Goal: Information Seeking & Learning: Learn about a topic

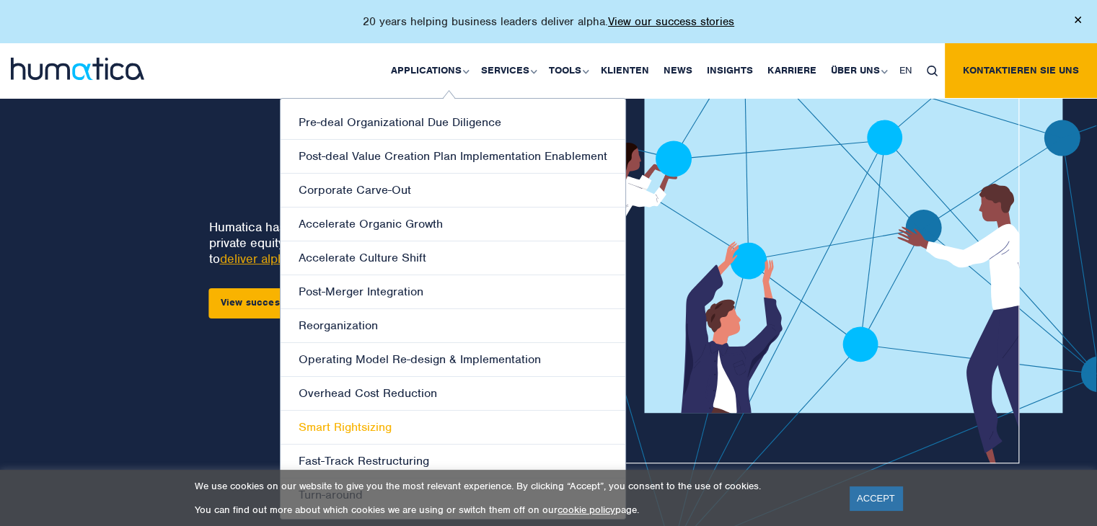
scroll to position [69, 0]
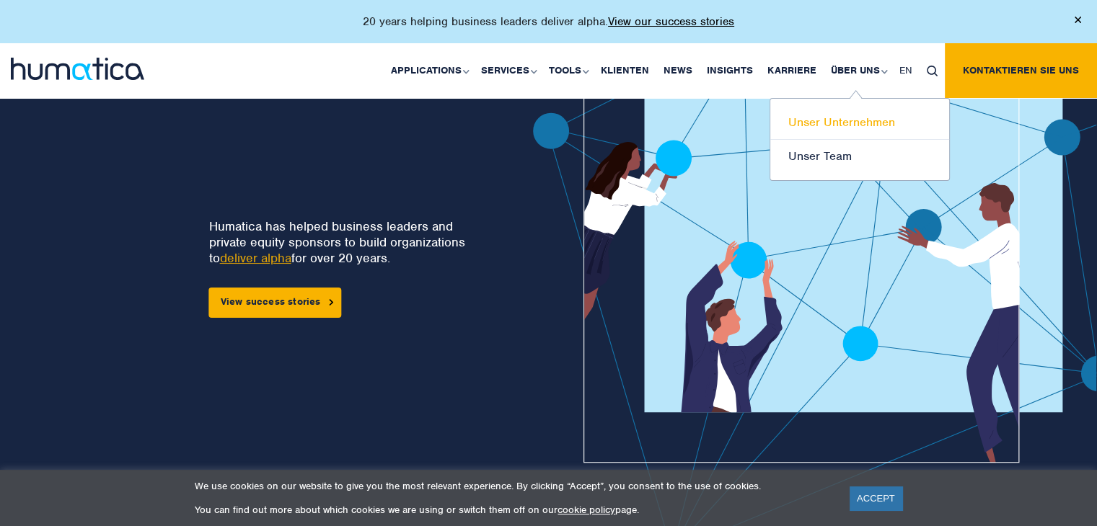
click at [834, 131] on link "Unser Unternehmen" at bounding box center [859, 123] width 179 height 34
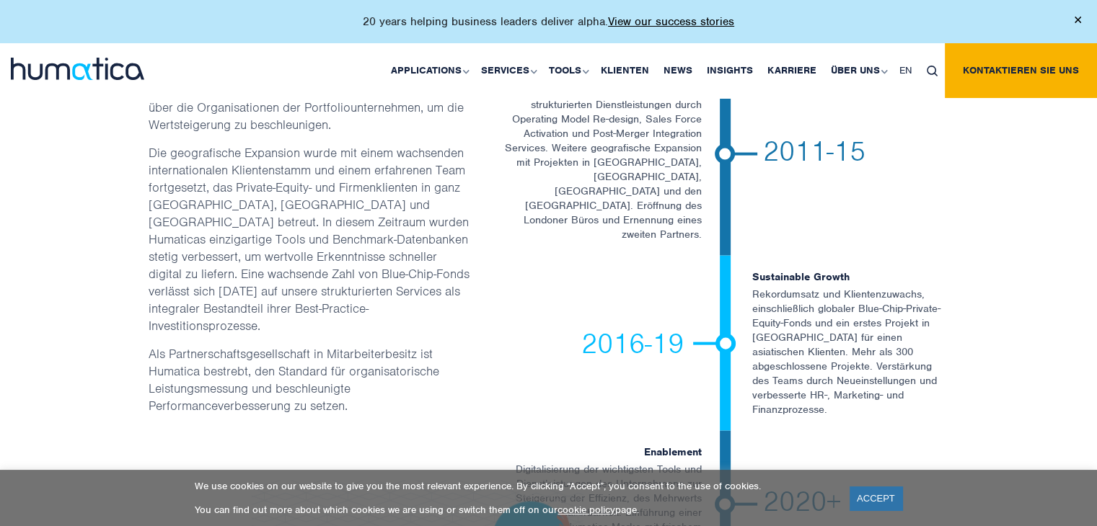
scroll to position [3314, 0]
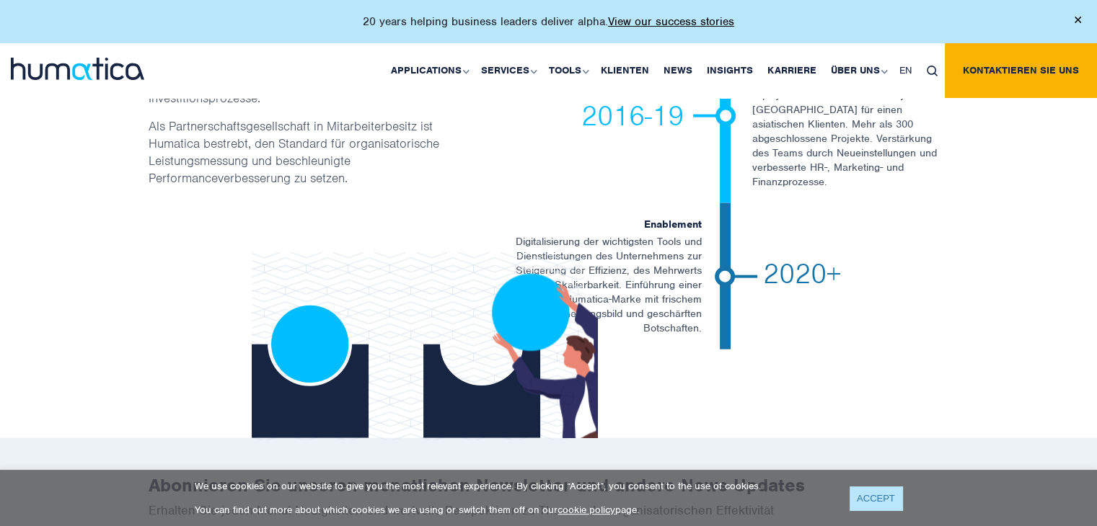
click at [866, 501] on link "ACCEPT" at bounding box center [876, 499] width 53 height 24
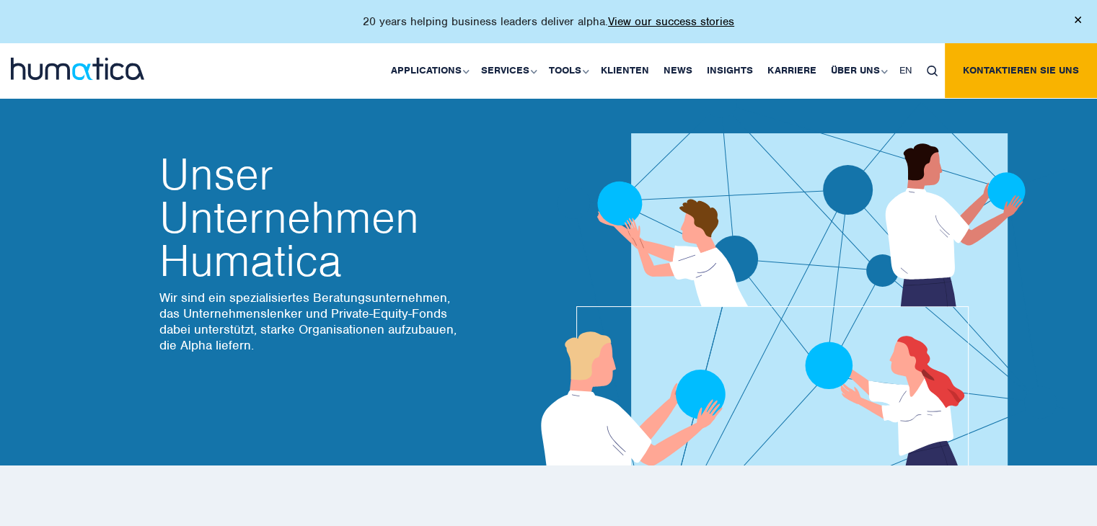
scroll to position [0, 0]
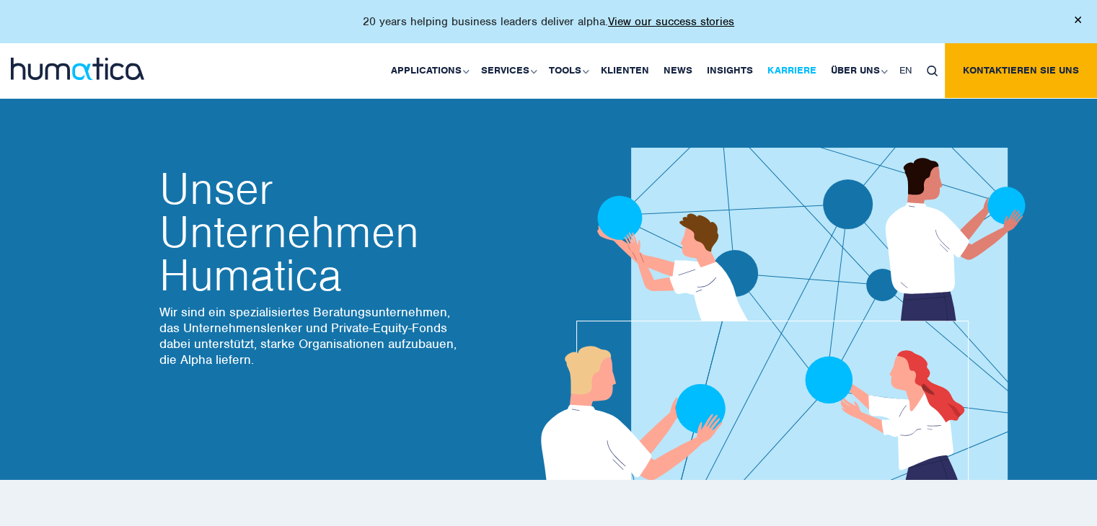
click at [800, 63] on link "Karriere" at bounding box center [791, 70] width 63 height 55
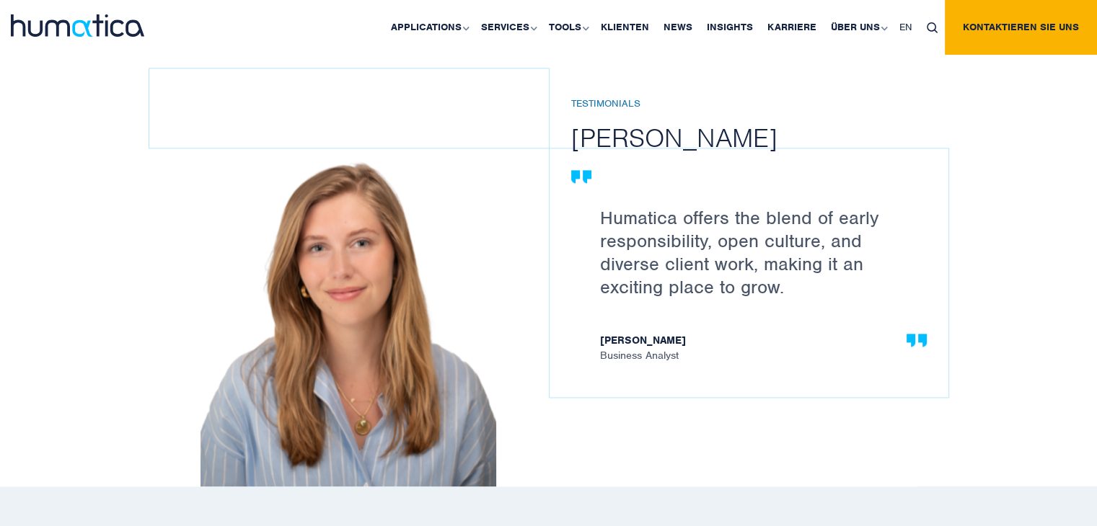
scroll to position [2050, 0]
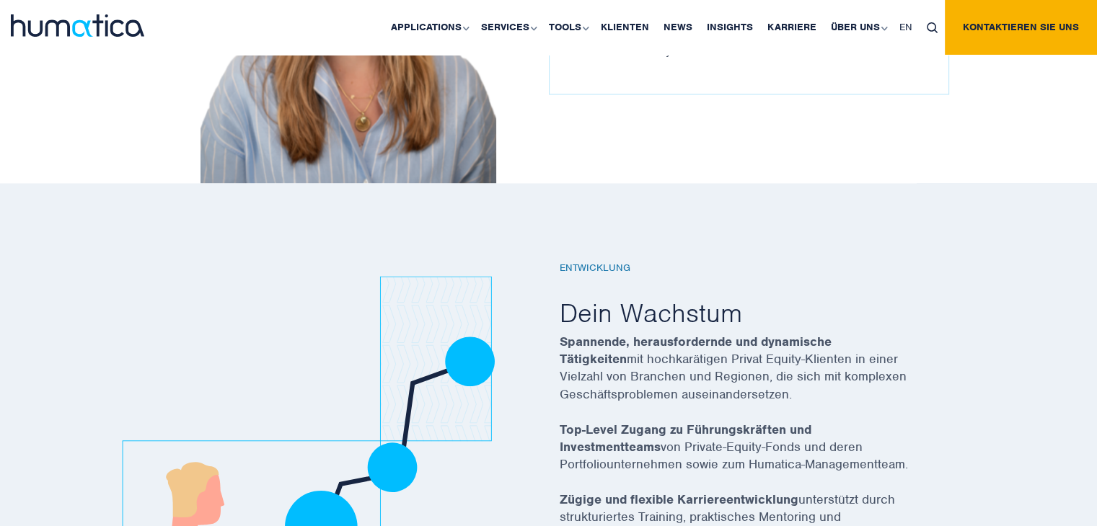
click at [516, 344] on div at bounding box center [343, 494] width 389 height 464
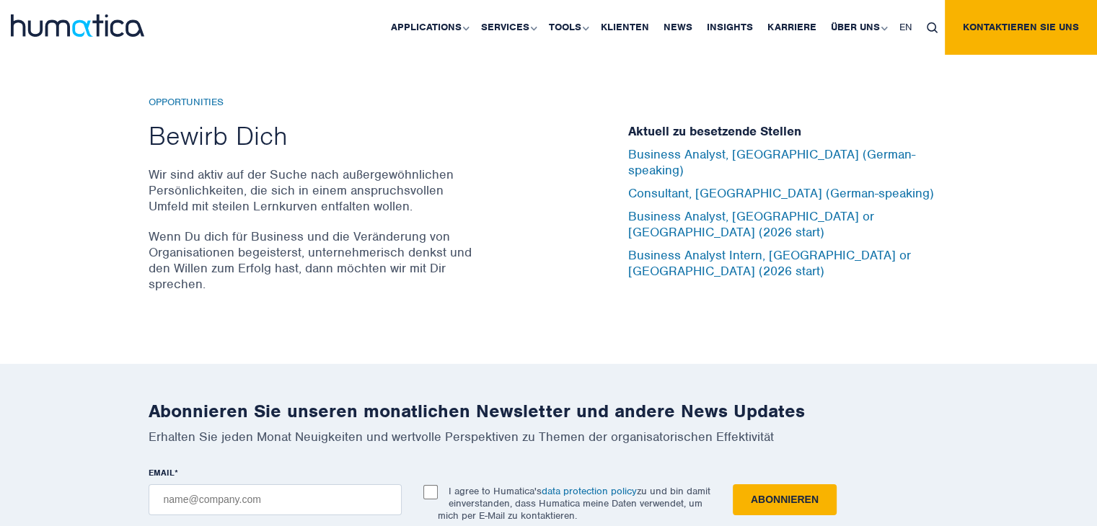
scroll to position [4787, 0]
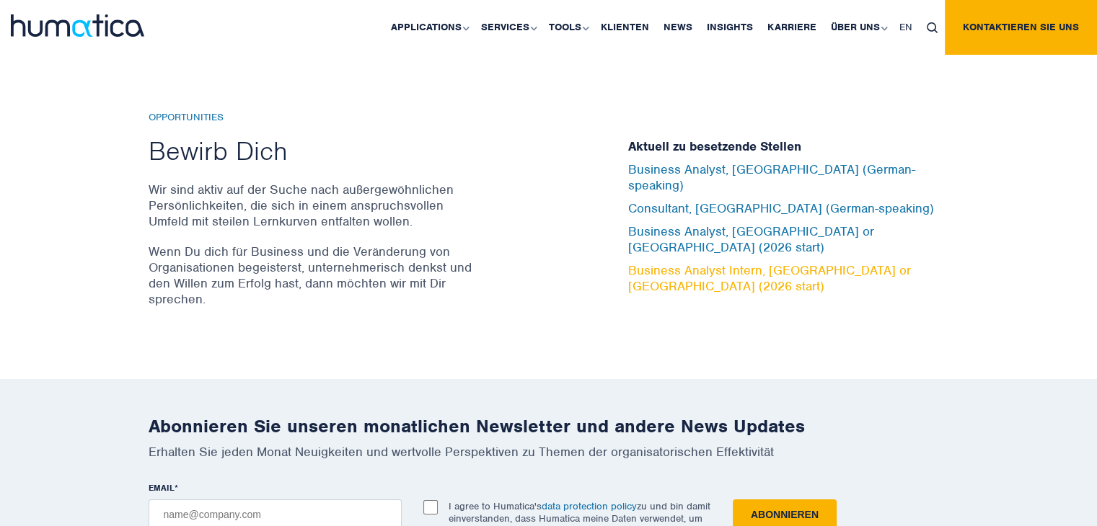
click at [720, 262] on link "Business Analyst Intern, London or Munich (2026 start)" at bounding box center [769, 278] width 283 height 32
